Goal: Information Seeking & Learning: Compare options

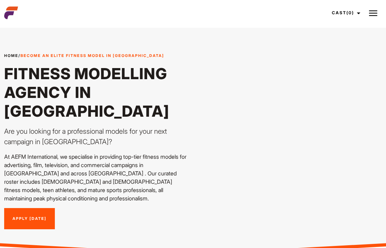
click at [373, 13] on img at bounding box center [373, 13] width 8 height 8
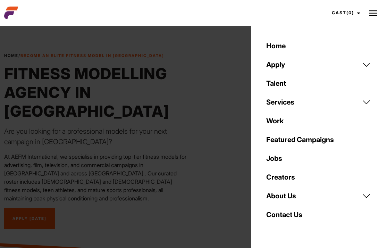
click at [277, 85] on link "Talent" at bounding box center [318, 83] width 113 height 19
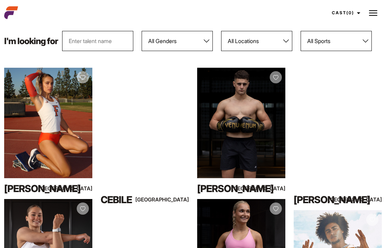
scroll to position [87, 0]
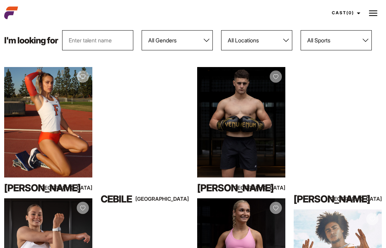
click at [206, 37] on select "All Genders Female Male" at bounding box center [176, 40] width 71 height 20
select select "104"
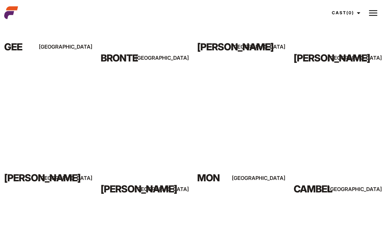
scroll to position [752, 0]
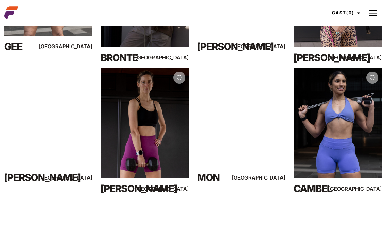
click at [116, 190] on div "Jasmine K" at bounding box center [127, 189] width 53 height 14
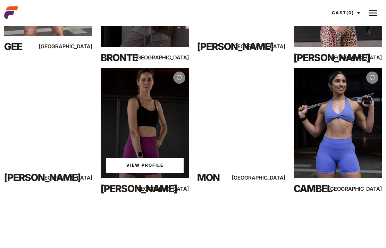
scroll to position [752, 0]
click at [133, 164] on link "View Profile" at bounding box center [145, 164] width 78 height 15
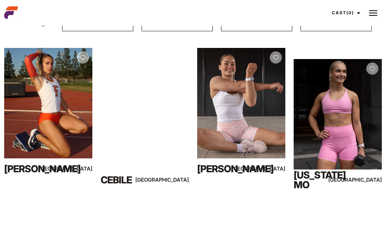
scroll to position [106, 0]
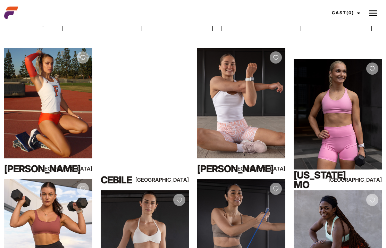
click at [24, 101] on div "View Profile" at bounding box center [48, 103] width 88 height 110
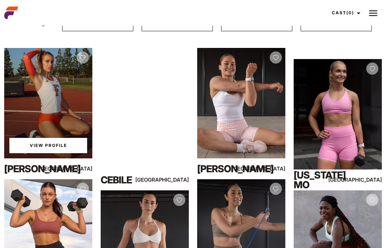
click at [31, 146] on link "View Profile" at bounding box center [48, 145] width 78 height 15
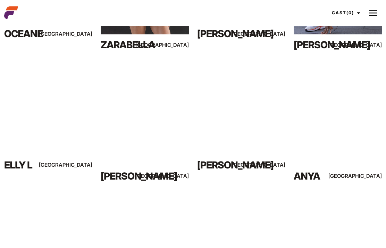
scroll to position [378, 0]
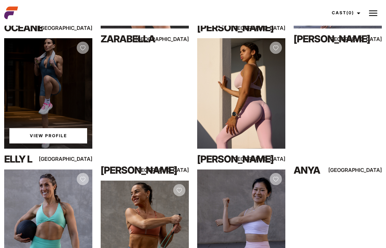
click at [27, 107] on div "View Profile" at bounding box center [48, 93] width 88 height 110
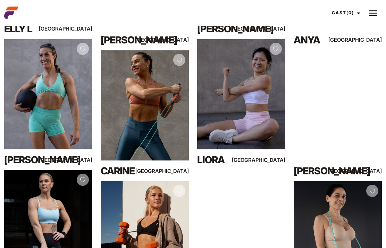
scroll to position [513, 0]
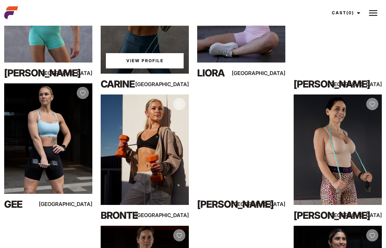
click at [347, 151] on div "View Profile" at bounding box center [337, 150] width 88 height 110
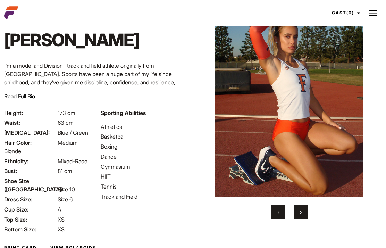
scroll to position [36, 0]
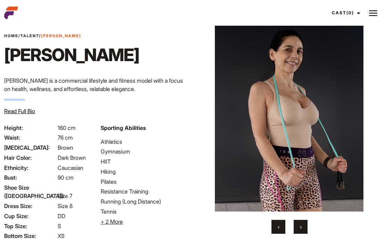
scroll to position [19, 0]
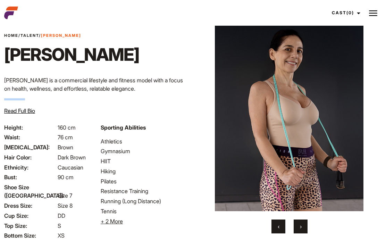
click at [184, 45] on div "Home / Talent / [PERSON_NAME] Z [PERSON_NAME] Z [PERSON_NAME] is a commercial l…" at bounding box center [96, 78] width 193 height 90
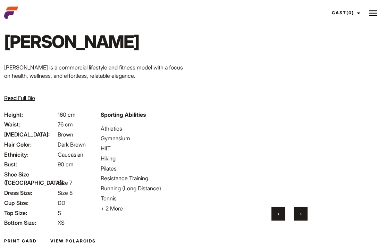
scroll to position [41, 0]
